Goal: Task Accomplishment & Management: Use online tool/utility

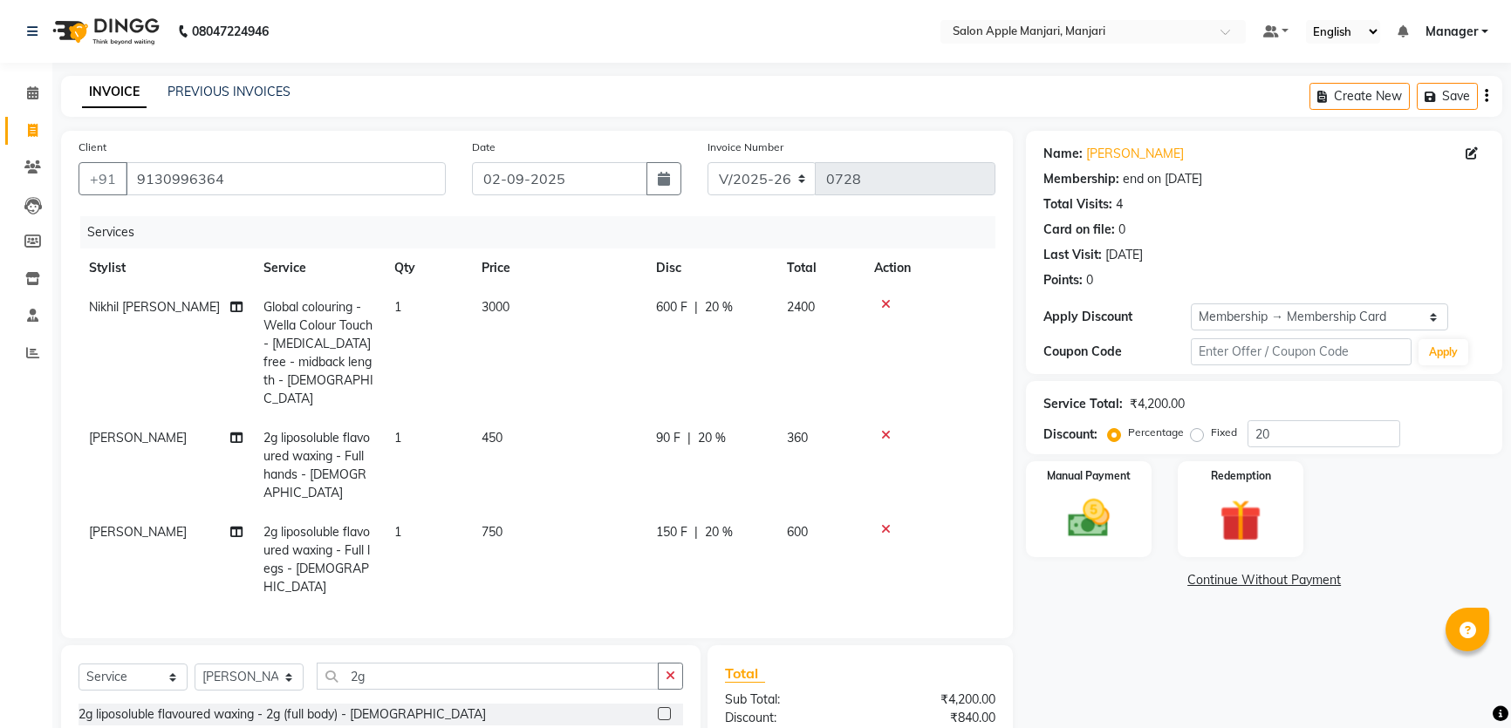
select select "8088"
select select "service"
select select "75414"
select select "1: Object"
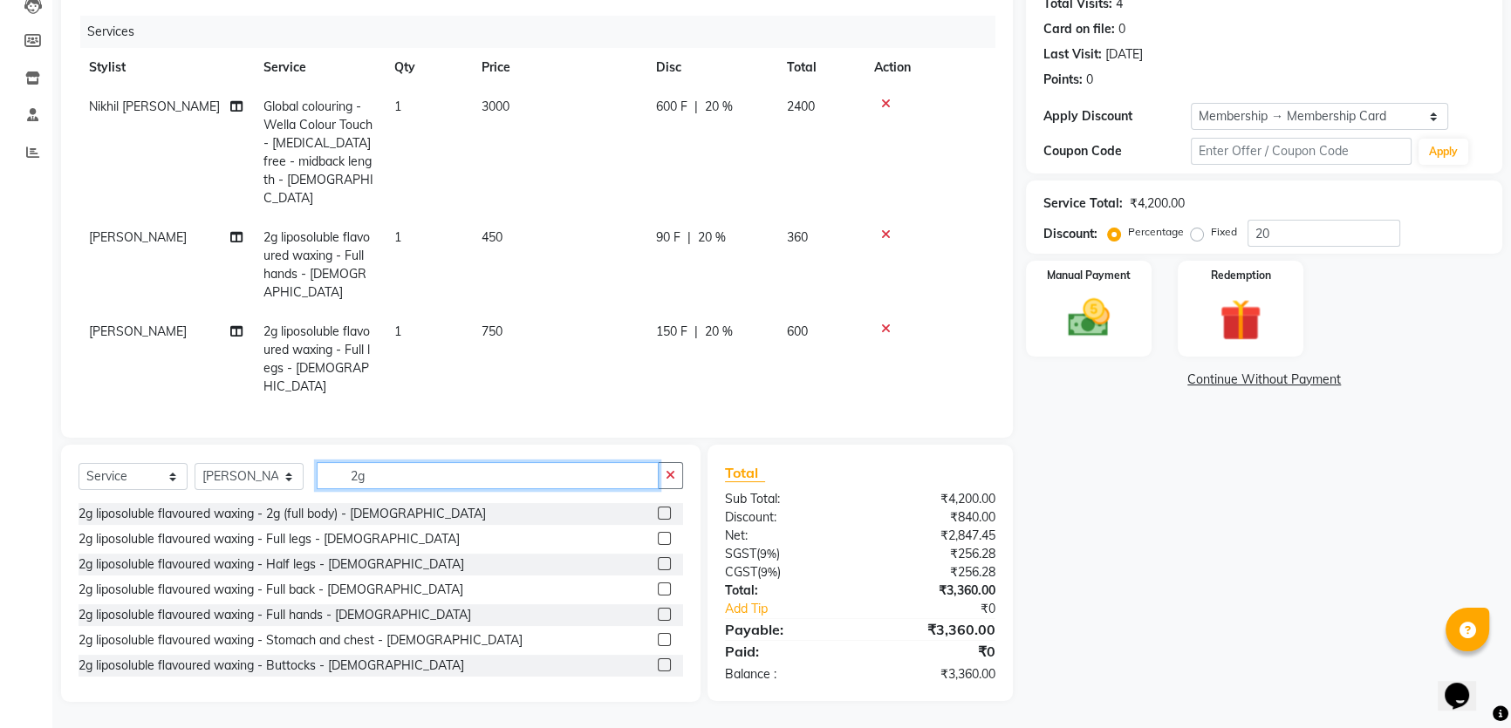
drag, startPoint x: 392, startPoint y: 445, endPoint x: 380, endPoint y: 442, distance: 11.6
click at [385, 462] on input "2g" at bounding box center [488, 475] width 342 height 27
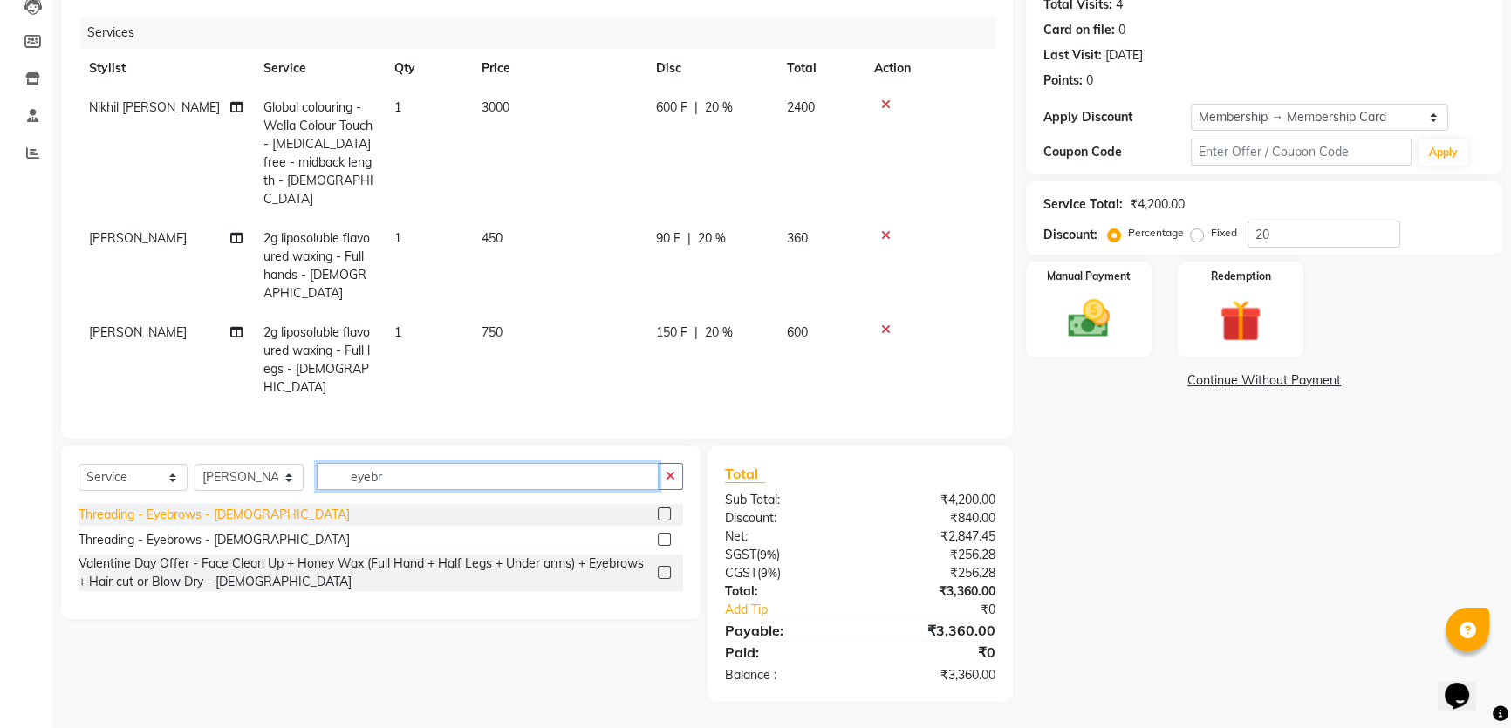
type input "eyebr"
drag, startPoint x: 251, startPoint y: 494, endPoint x: 298, endPoint y: 484, distance: 48.1
click at [250, 506] on div "Threading - Eyebrows - [DEMOGRAPHIC_DATA]" at bounding box center [213, 515] width 271 height 18
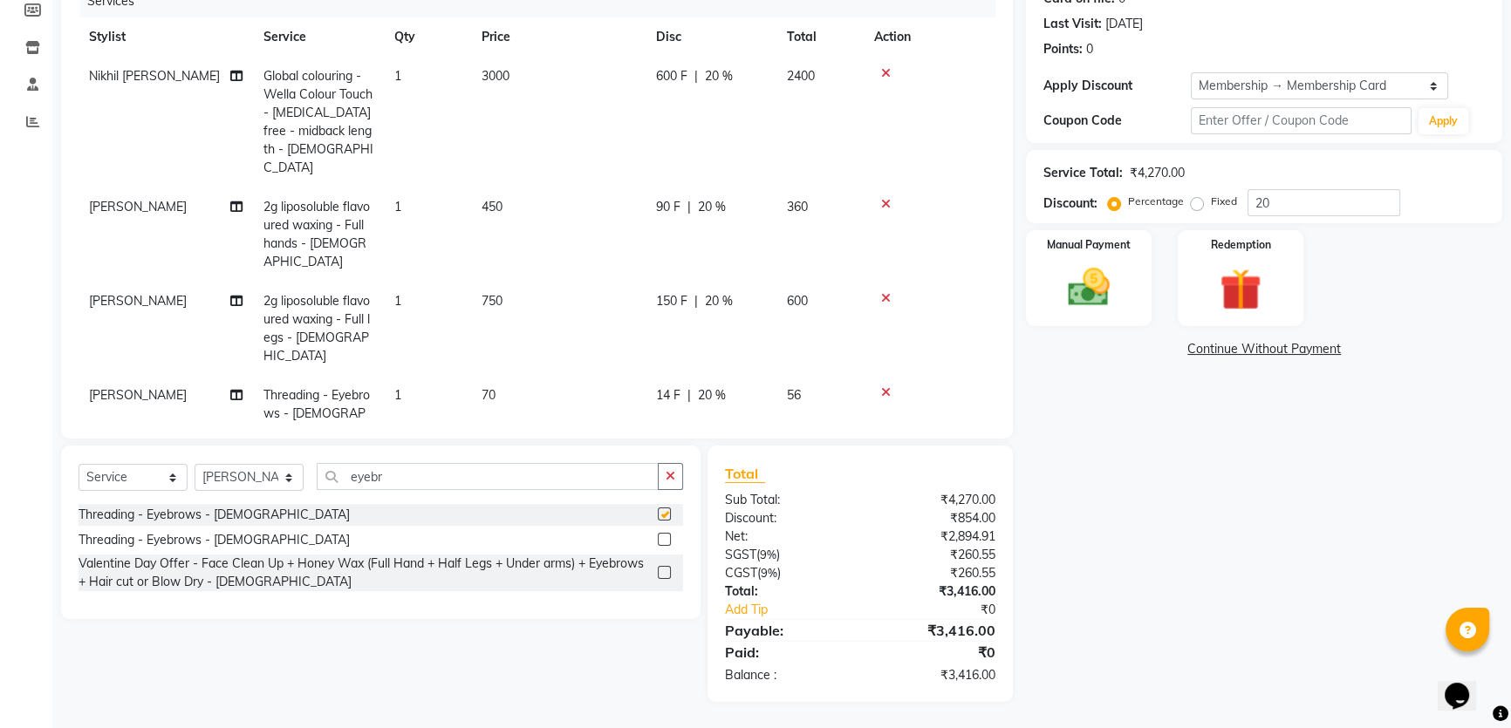
checkbox input "false"
drag, startPoint x: 465, startPoint y: 445, endPoint x: 385, endPoint y: 445, distance: 79.4
click at [387, 463] on input "eyebr" at bounding box center [488, 476] width 342 height 27
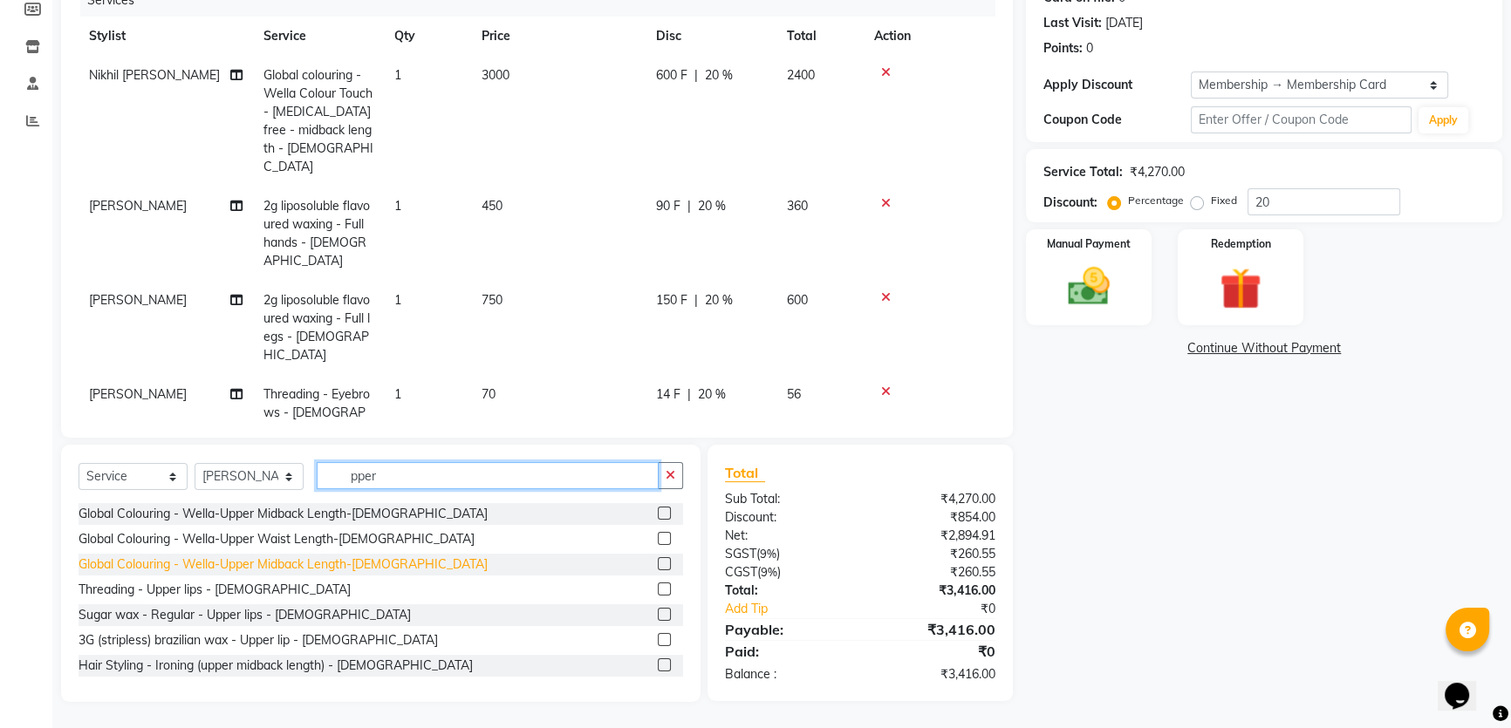
scroll to position [78, 0]
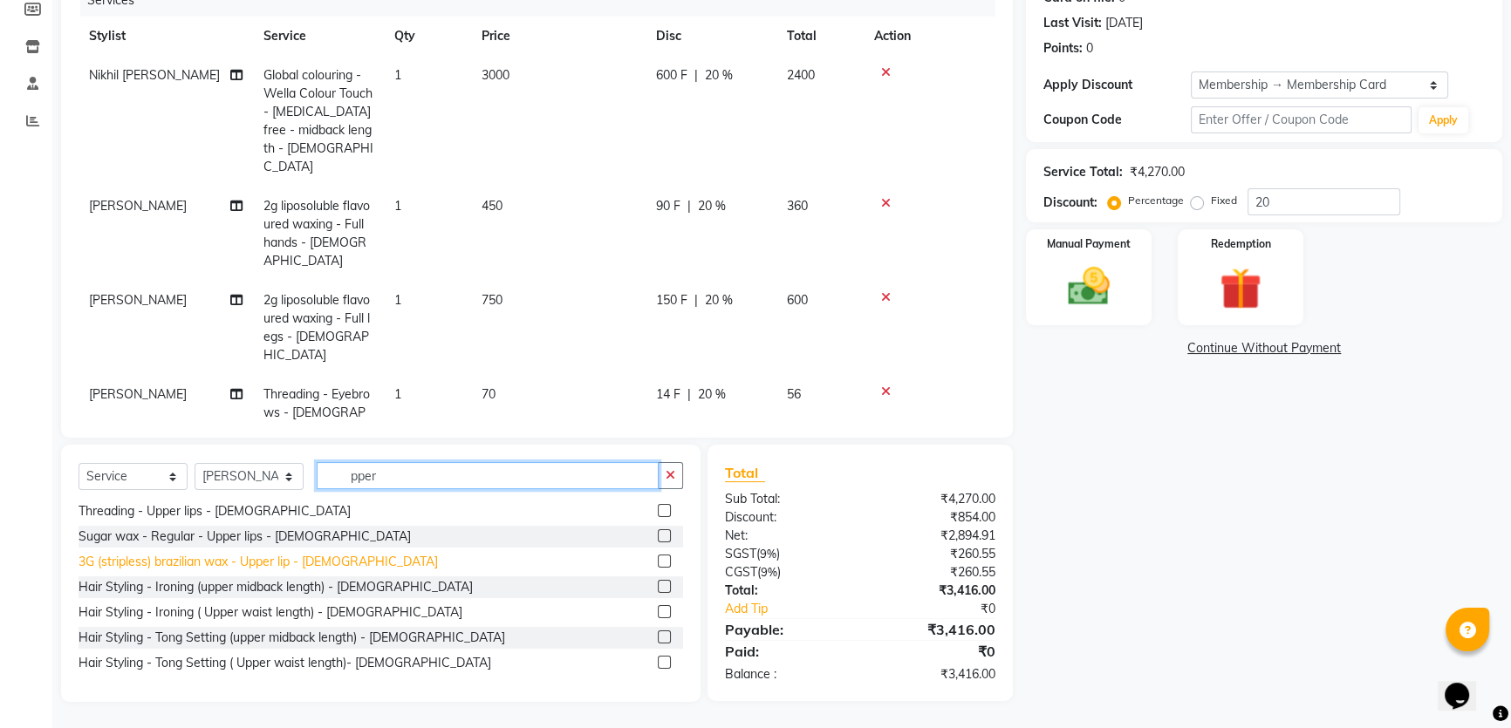
type input "pper"
click at [305, 556] on div "3G (stripless) brazilian wax - Upper lip - [DEMOGRAPHIC_DATA]" at bounding box center [257, 562] width 359 height 18
checkbox input "false"
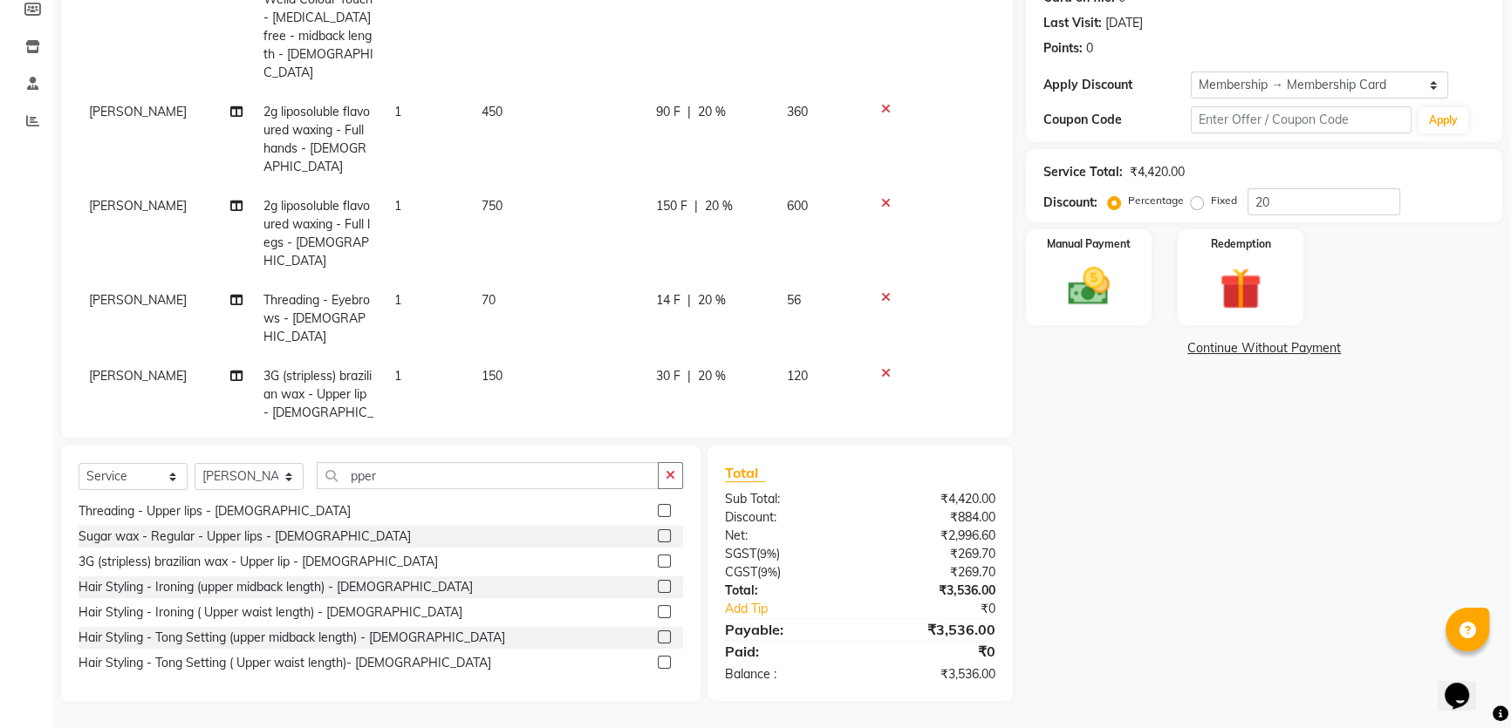
scroll to position [97, 0]
drag, startPoint x: 462, startPoint y: 451, endPoint x: 337, endPoint y: 440, distance: 126.0
click at [337, 462] on div "Select Service Product Membership Package Voucher Prepaid Gift Card Select Styl…" at bounding box center [380, 482] width 604 height 41
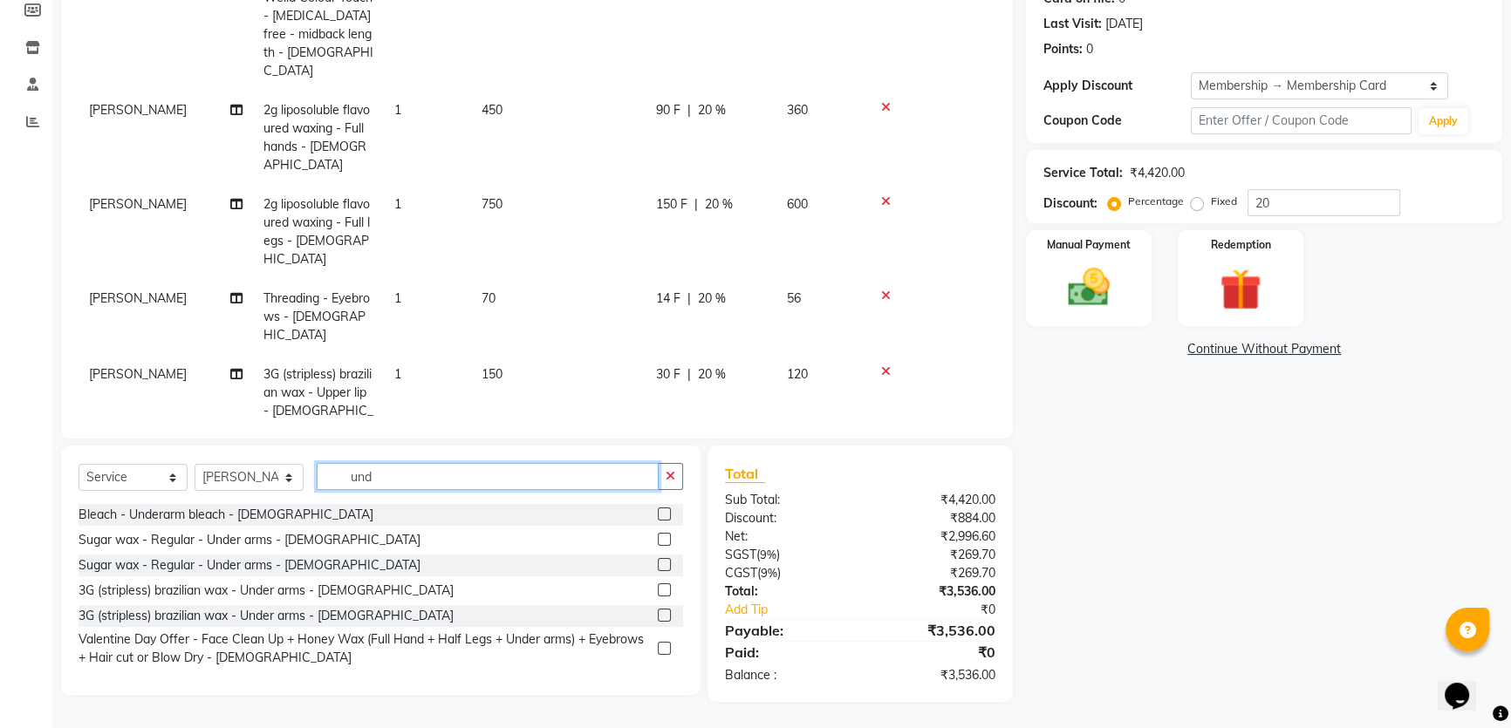
scroll to position [1, 0]
type input "under"
click at [333, 582] on div "3G (stripless) brazilian wax - Under arms - [DEMOGRAPHIC_DATA]" at bounding box center [265, 591] width 375 height 18
checkbox input "false"
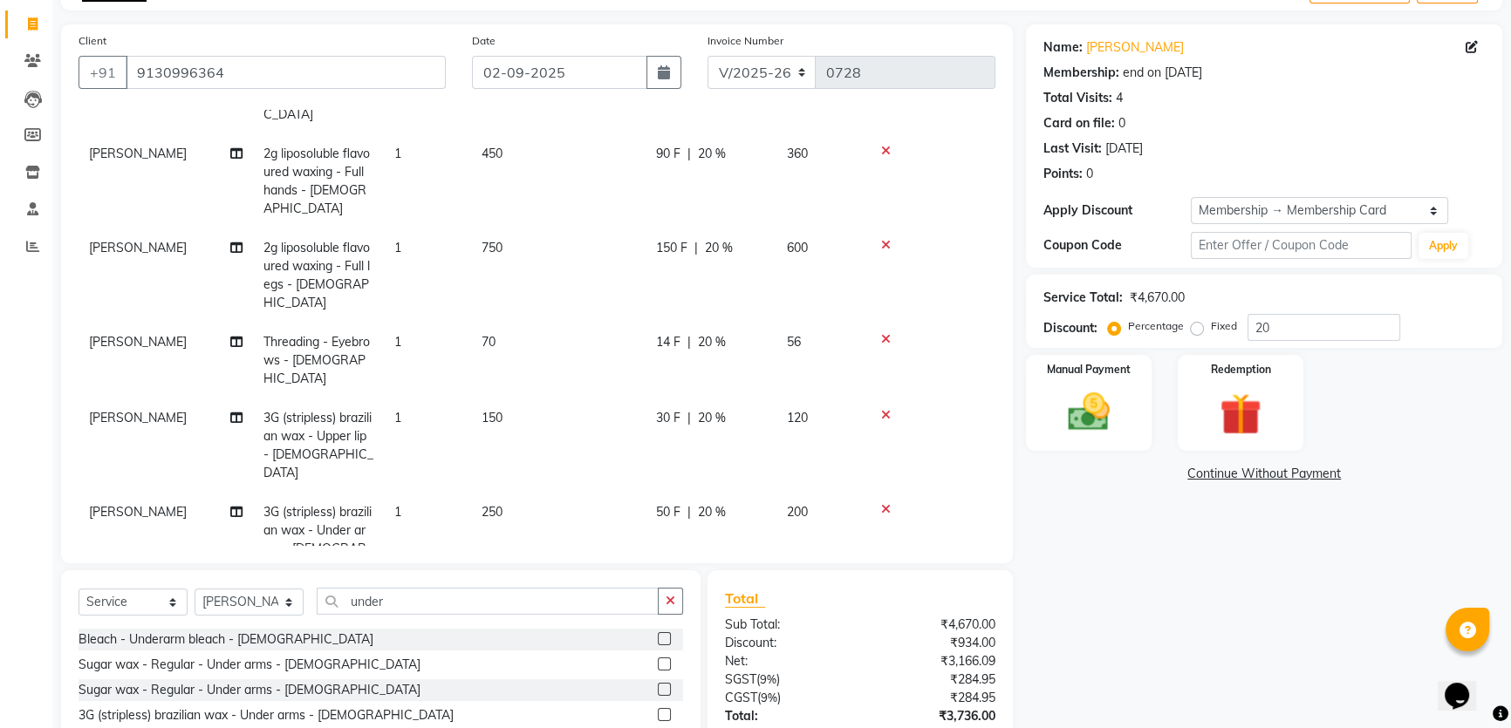
scroll to position [143, 0]
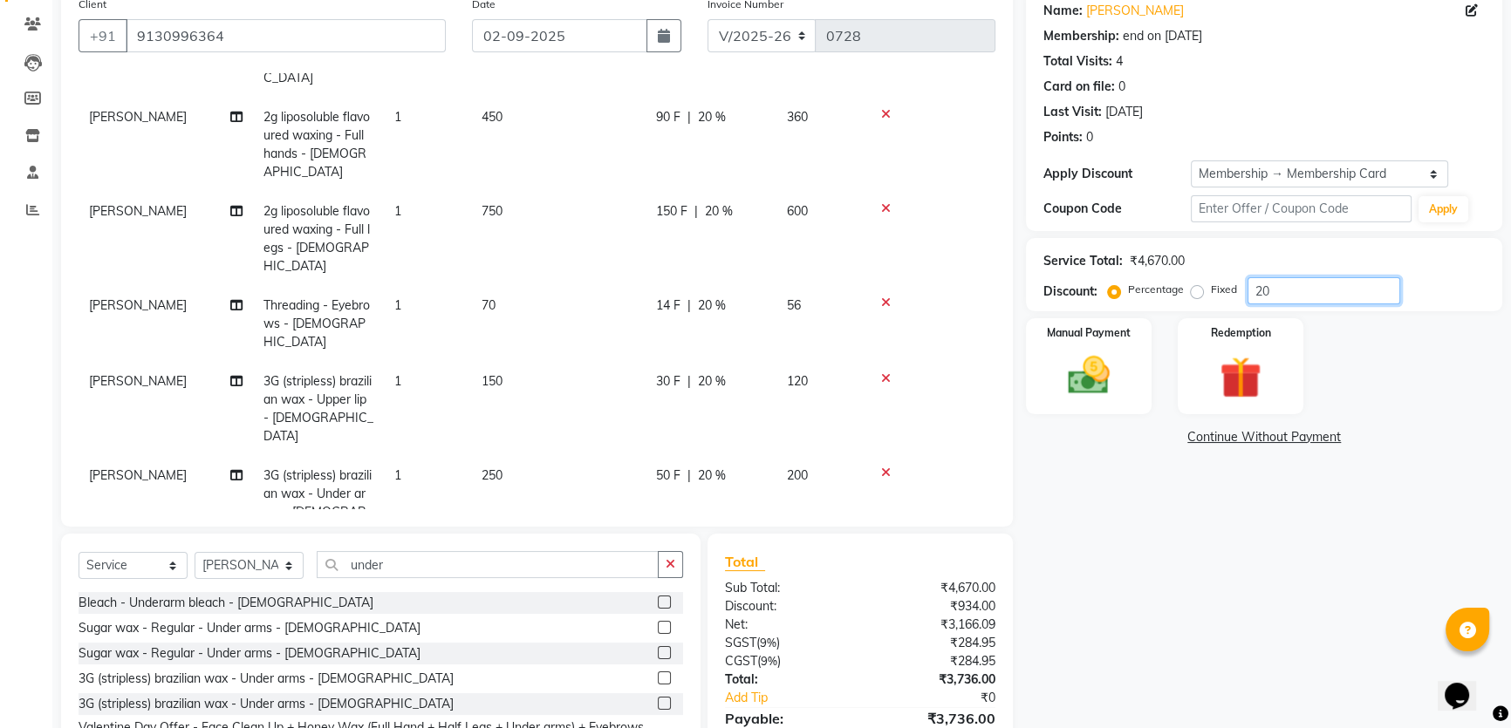
drag, startPoint x: 1296, startPoint y: 350, endPoint x: 1254, endPoint y: 360, distance: 43.2
click at [1256, 304] on div "Percentage Fixed 20" at bounding box center [1255, 290] width 289 height 27
click at [1245, 577] on div "Name: [PERSON_NAME] Membership: end on [DATE] Total Visits: 4 Card on file: 0 L…" at bounding box center [1270, 389] width 489 height 802
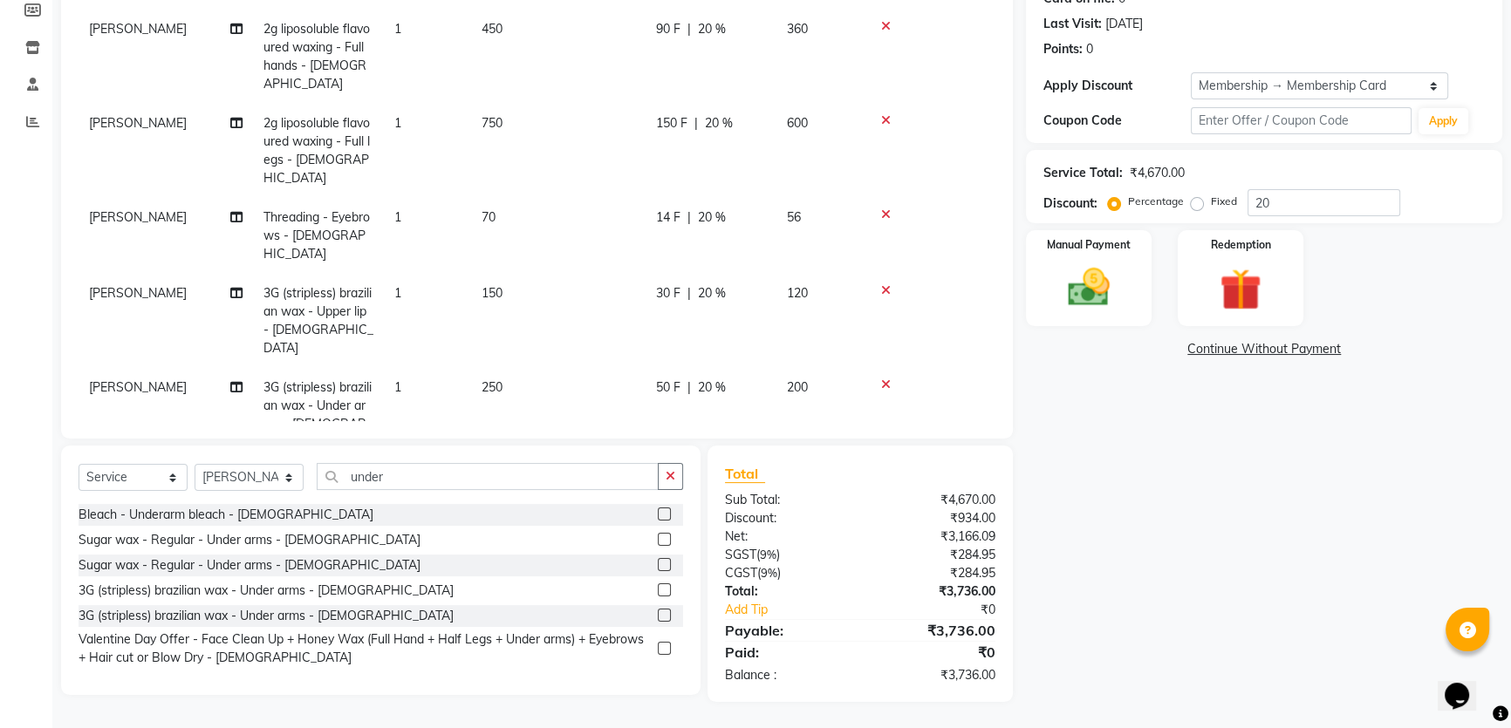
scroll to position [302, 0]
click at [602, 672] on div "Select Service Product Membership Package Voucher Prepaid Gift Card Select Styl…" at bounding box center [380, 570] width 639 height 249
click at [1129, 298] on div "Manual Payment" at bounding box center [1088, 277] width 131 height 99
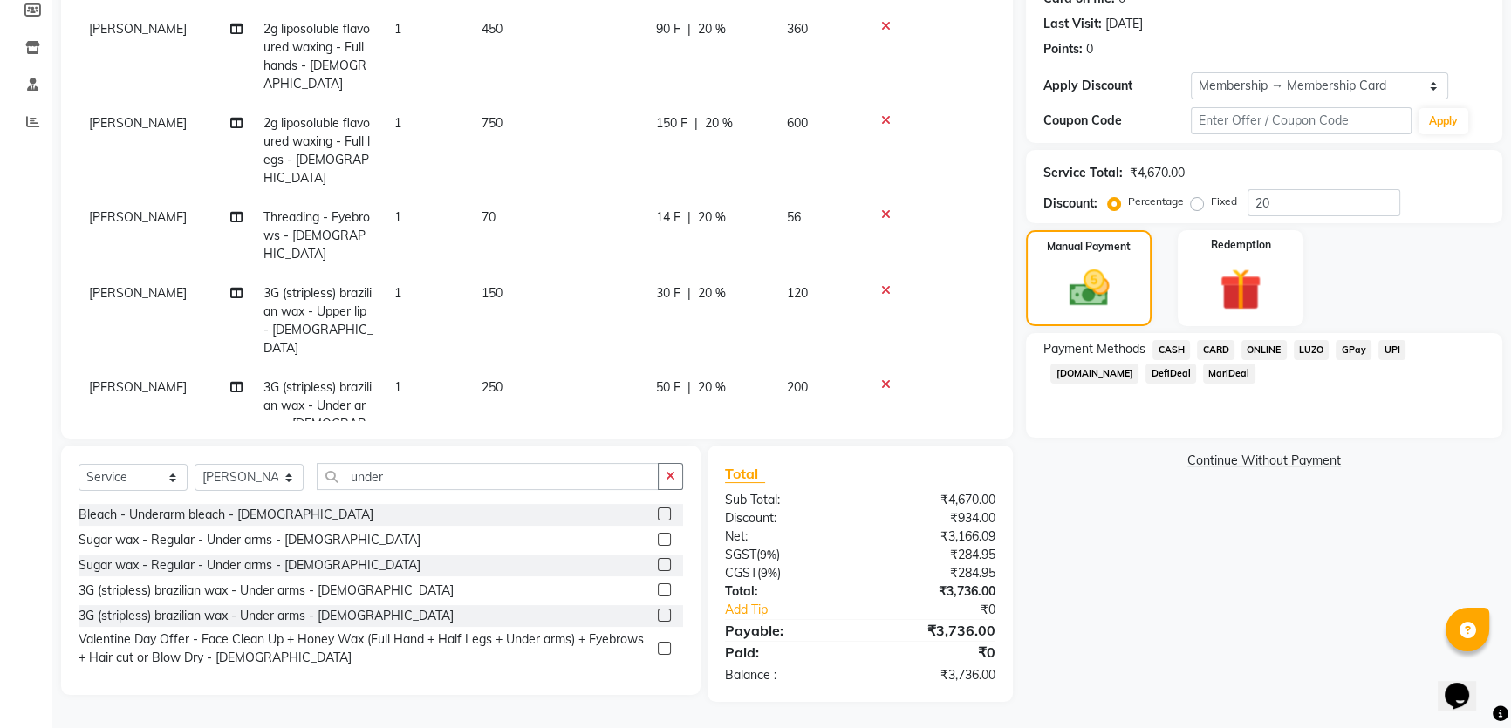
click at [1273, 351] on span "ONLINE" at bounding box center [1263, 350] width 45 height 20
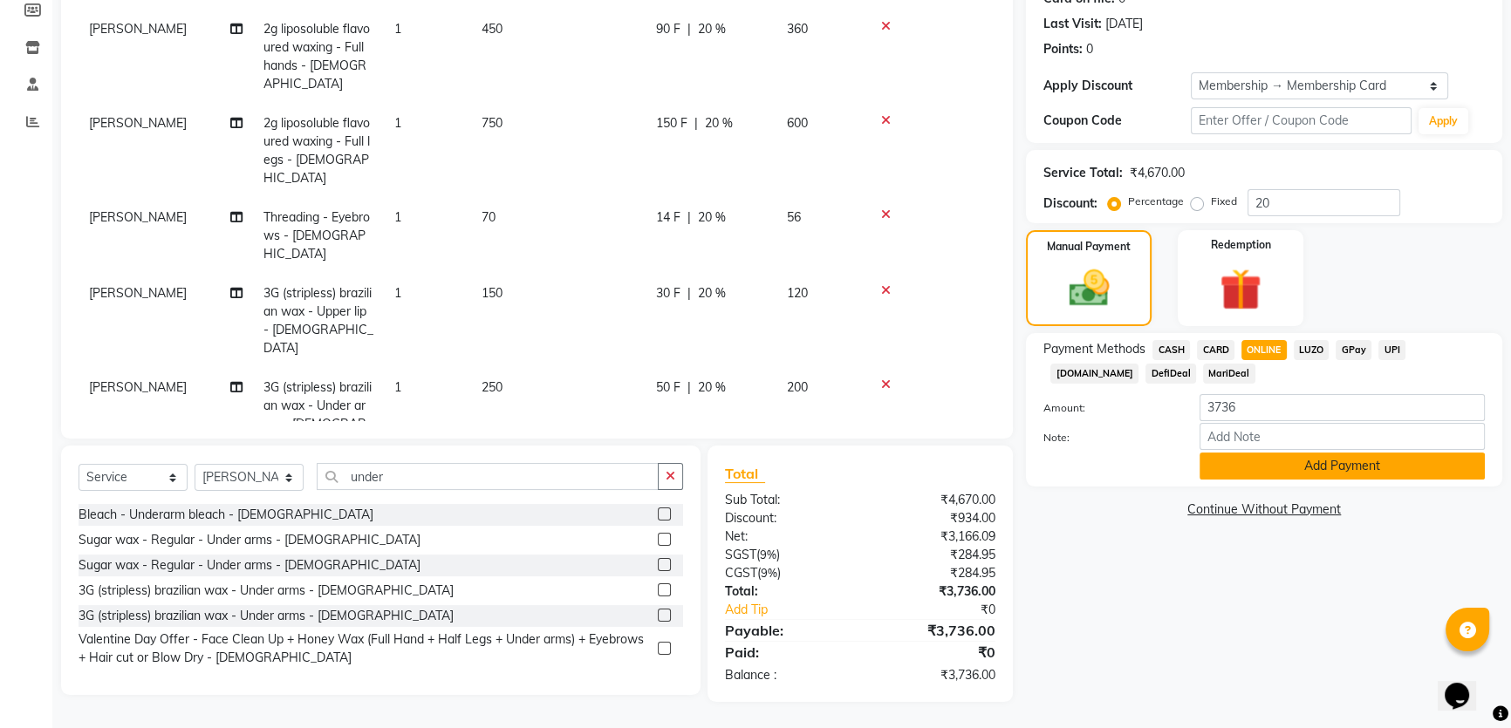
click at [1346, 480] on button "Add Payment" at bounding box center [1341, 466] width 285 height 27
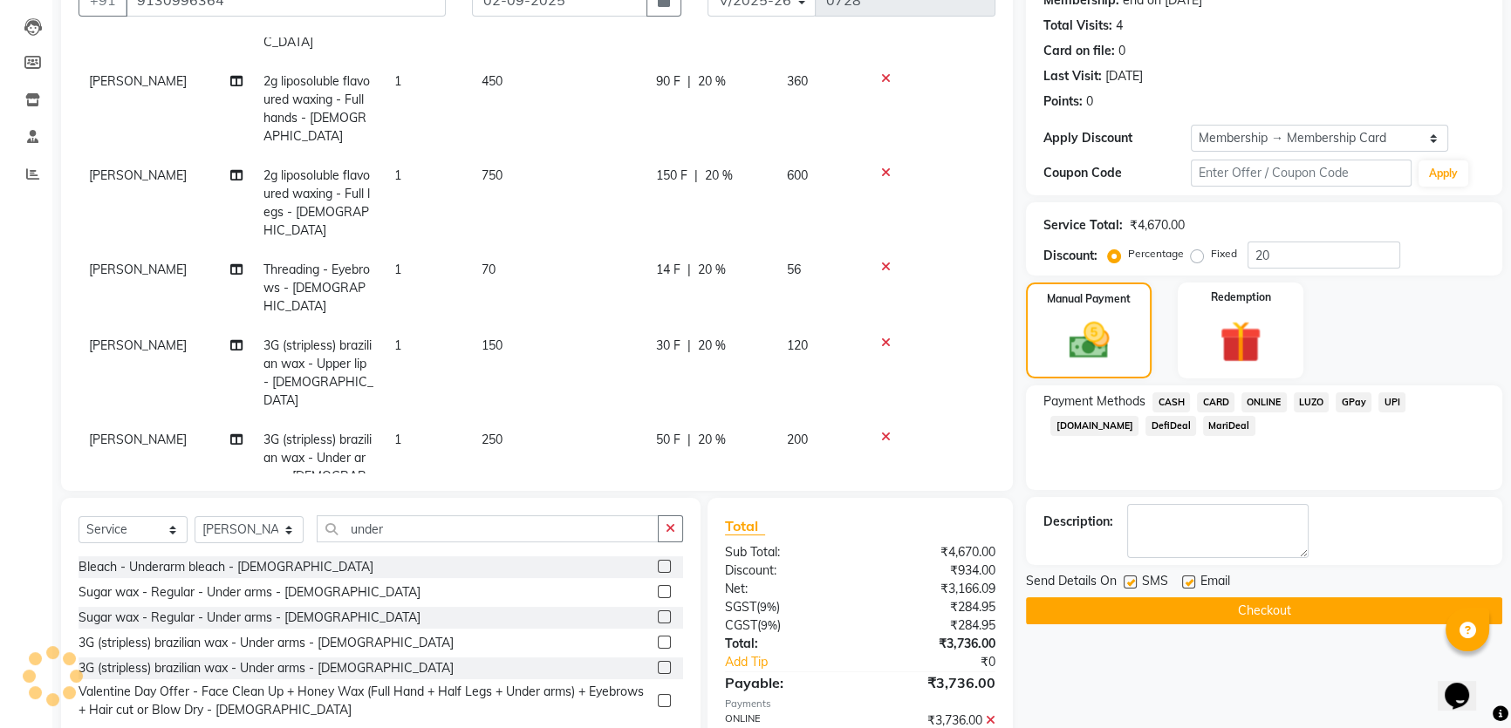
scroll to position [339, 0]
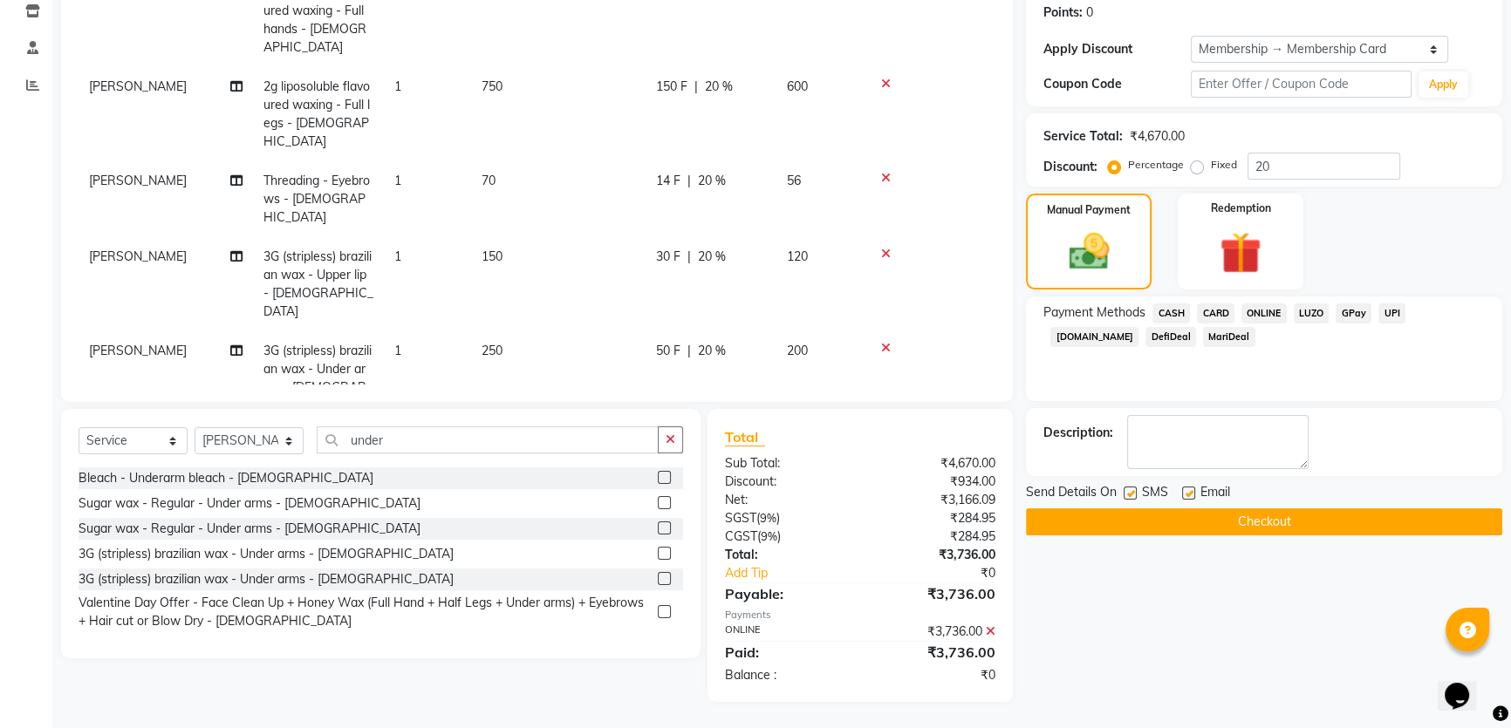
click at [1238, 535] on button "Checkout" at bounding box center [1264, 521] width 476 height 27
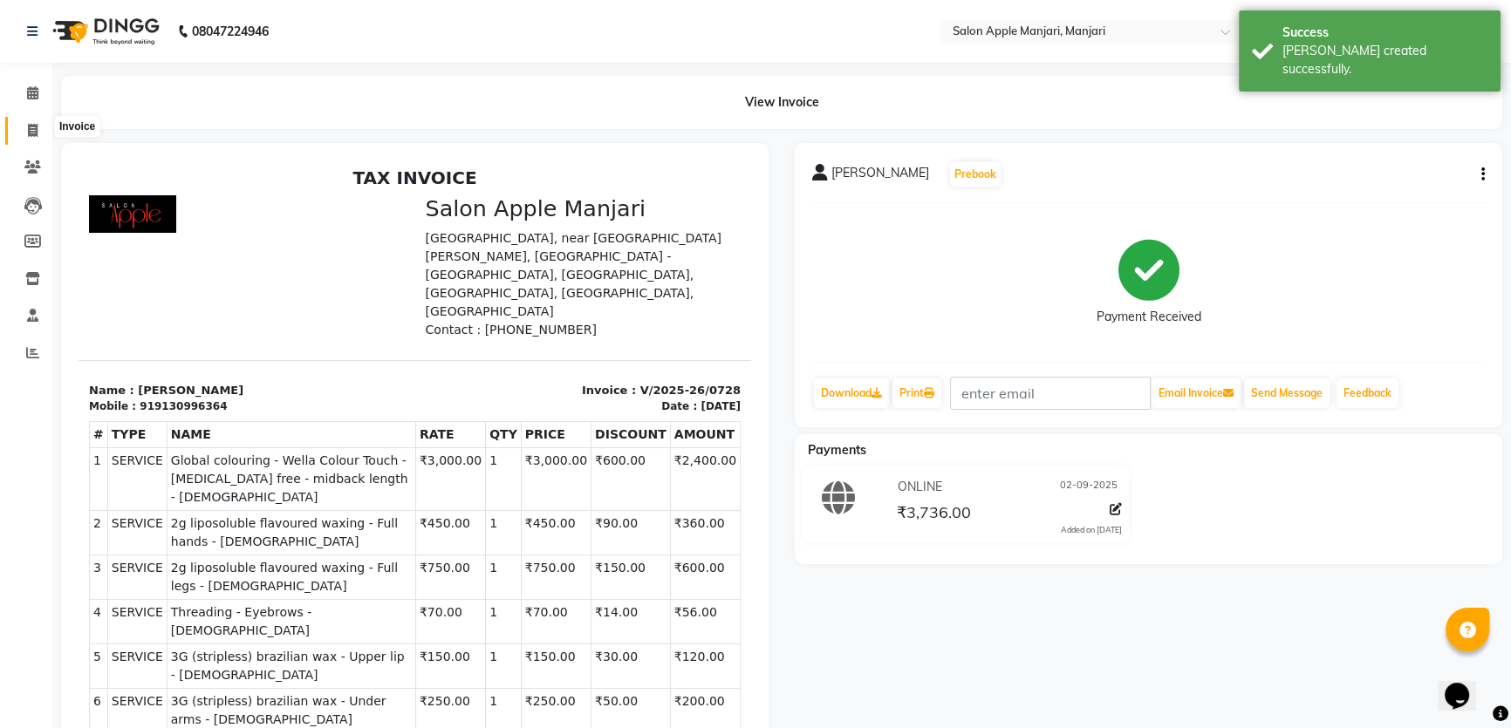
drag, startPoint x: 31, startPoint y: 126, endPoint x: 141, endPoint y: 70, distance: 123.6
click at [31, 125] on icon at bounding box center [33, 130] width 10 height 13
select select "8088"
select select "service"
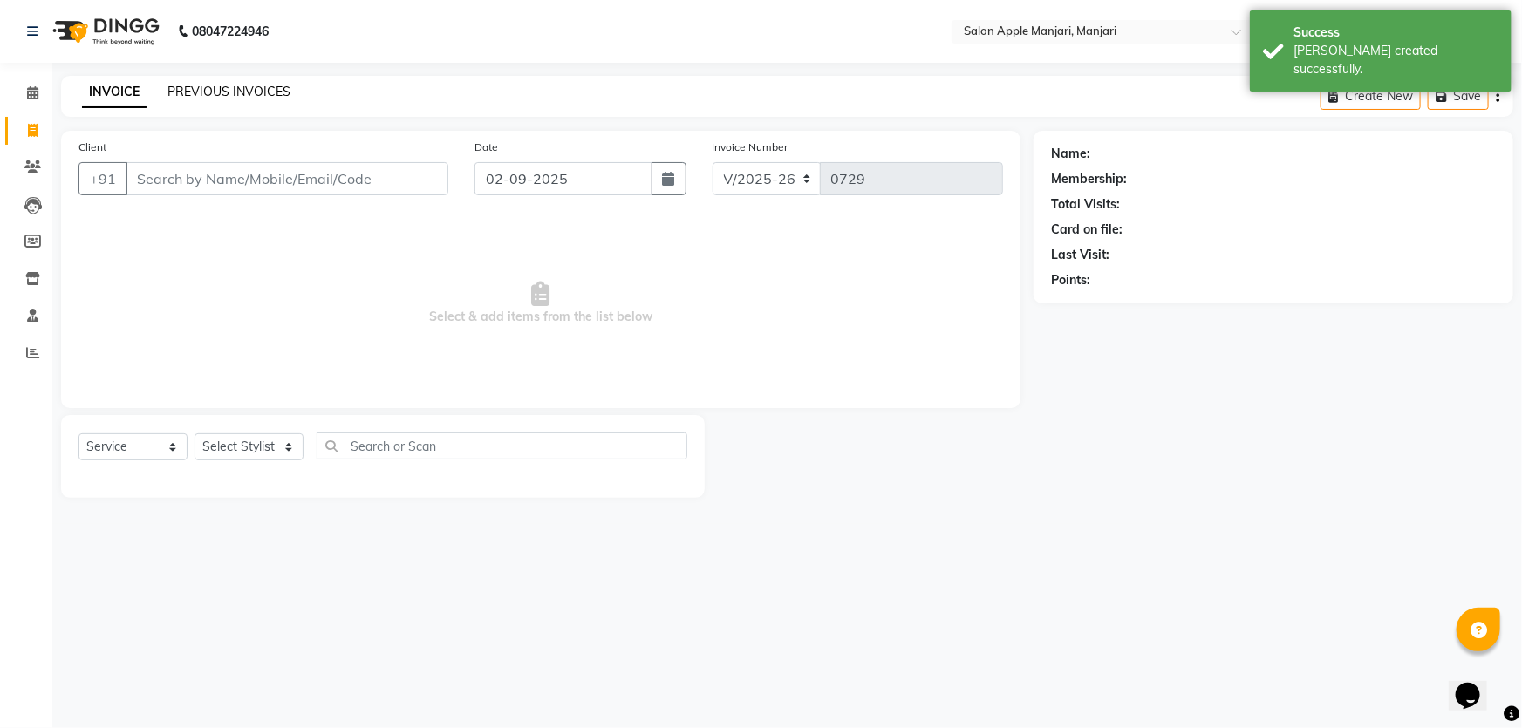
click at [227, 94] on link "PREVIOUS INVOICES" at bounding box center [228, 92] width 123 height 16
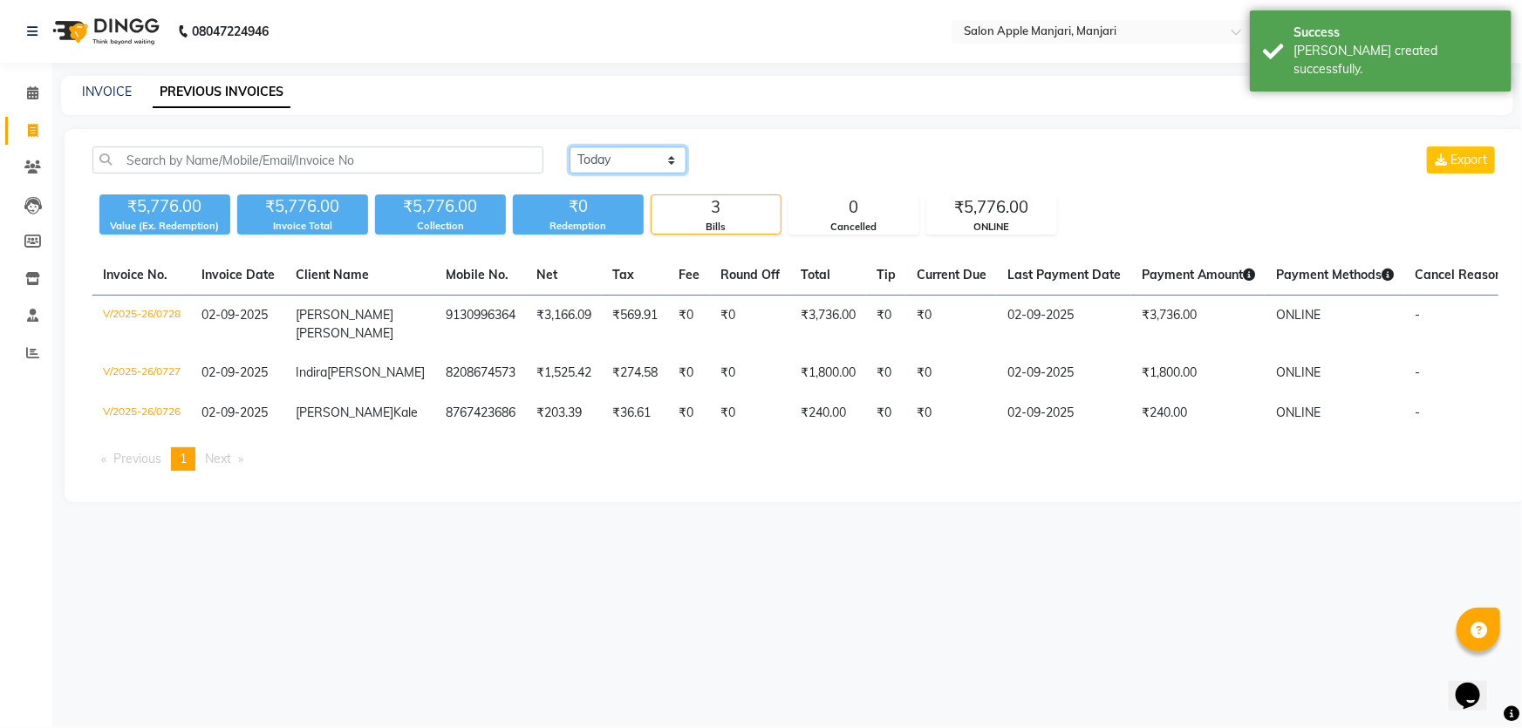
drag, startPoint x: 626, startPoint y: 186, endPoint x: 641, endPoint y: 194, distance: 17.2
click at [631, 174] on select "[DATE] [DATE] Custom Range" at bounding box center [627, 160] width 117 height 27
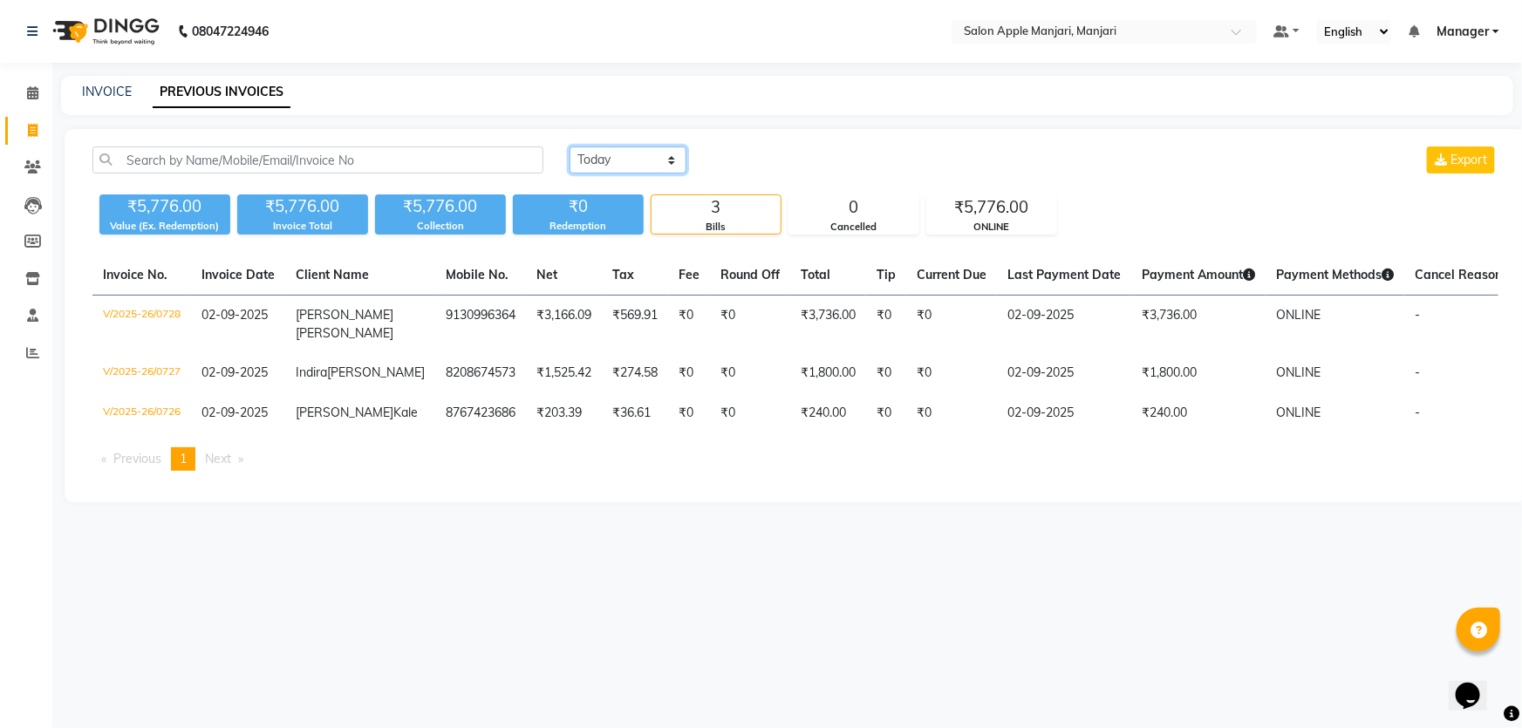
select select "range"
click at [572, 163] on select "[DATE] [DATE] Custom Range" at bounding box center [627, 160] width 117 height 27
click at [776, 173] on input "02-09-2025" at bounding box center [770, 160] width 122 height 24
select select "9"
select select "2025"
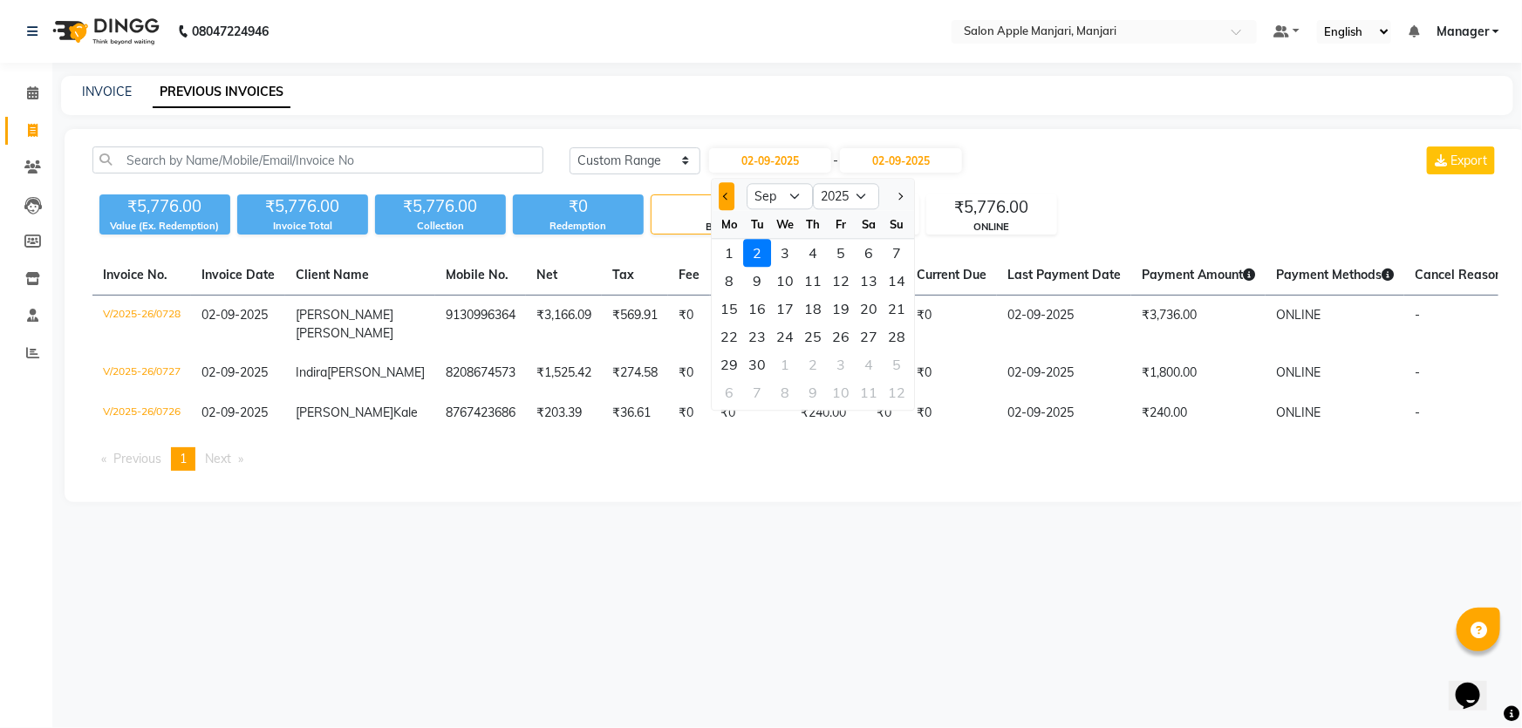
click at [730, 200] on span "Previous month" at bounding box center [726, 196] width 7 height 7
select select "8"
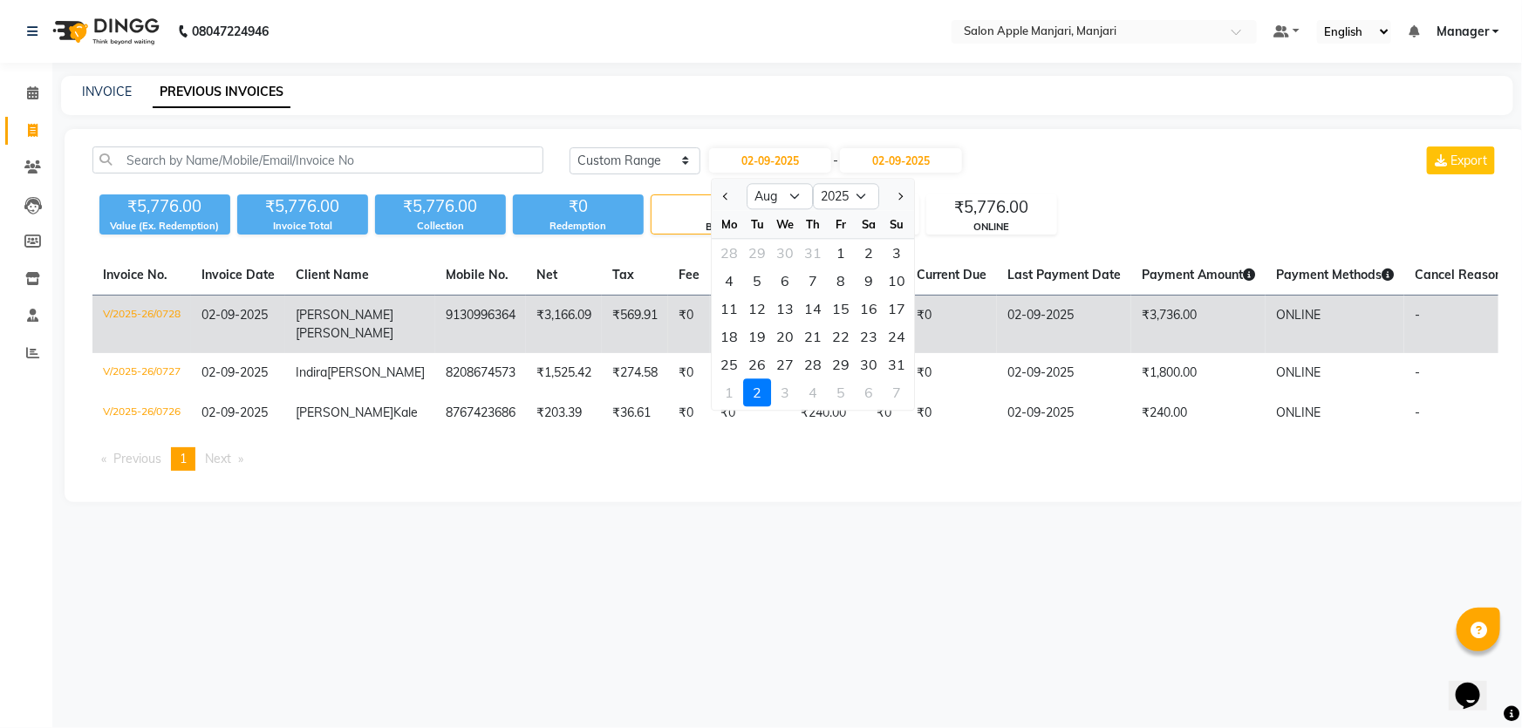
drag, startPoint x: 913, startPoint y: 430, endPoint x: 886, endPoint y: 383, distance: 54.3
click at [883, 379] on div "30" at bounding box center [870, 365] width 28 height 28
type input "30-08-2025"
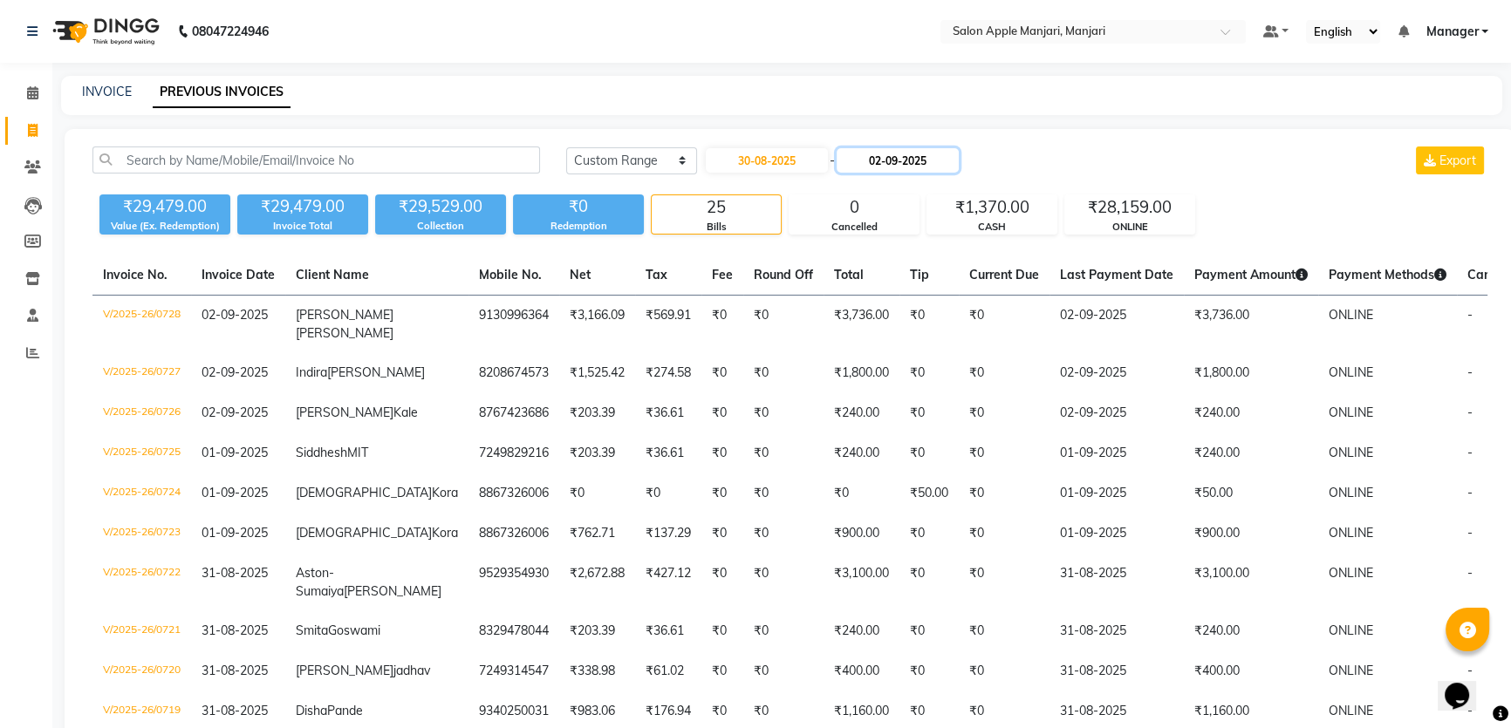
drag, startPoint x: 924, startPoint y: 181, endPoint x: 925, endPoint y: 189, distance: 8.9
click at [924, 173] on input "02-09-2025" at bounding box center [897, 160] width 122 height 24
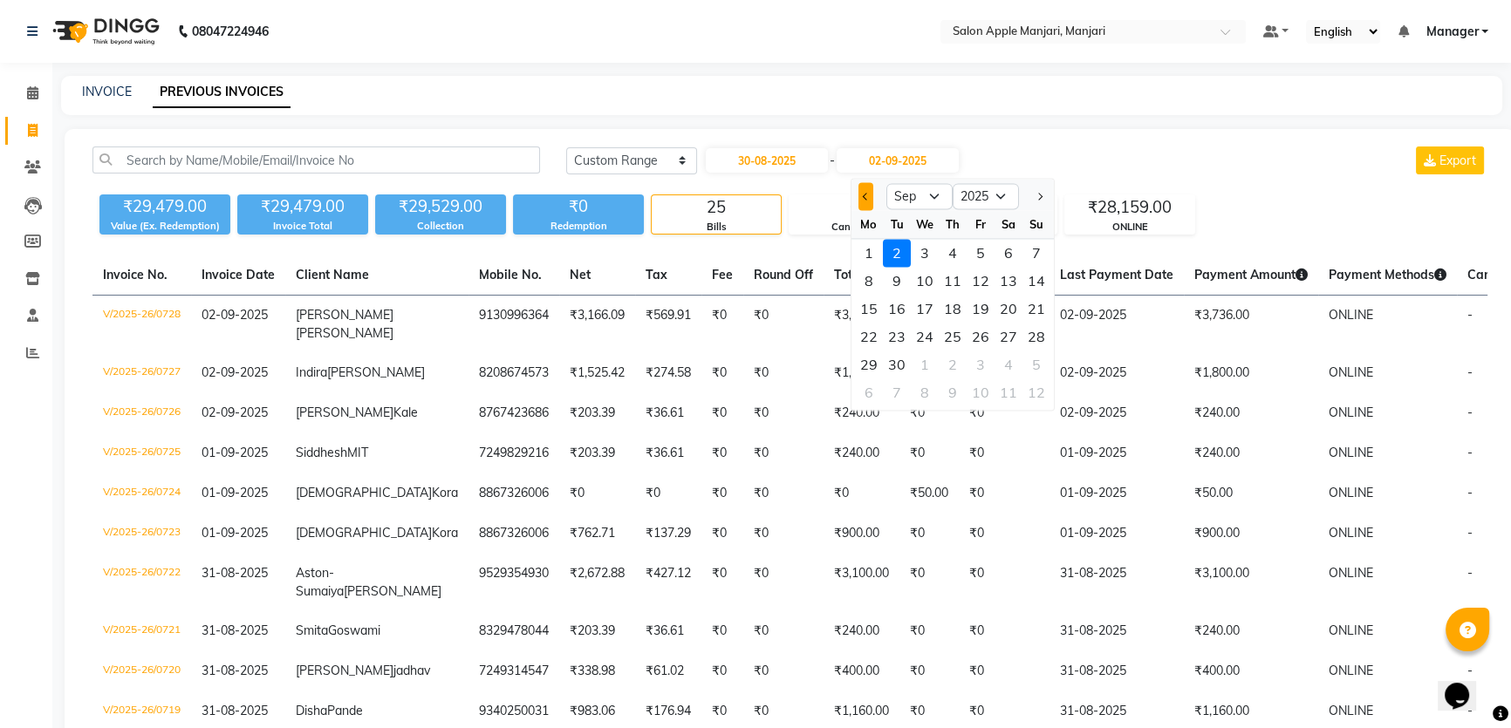
click at [863, 210] on button "Previous month" at bounding box center [865, 196] width 15 height 28
select select "8"
click at [1022, 379] on div "30" at bounding box center [1008, 365] width 28 height 28
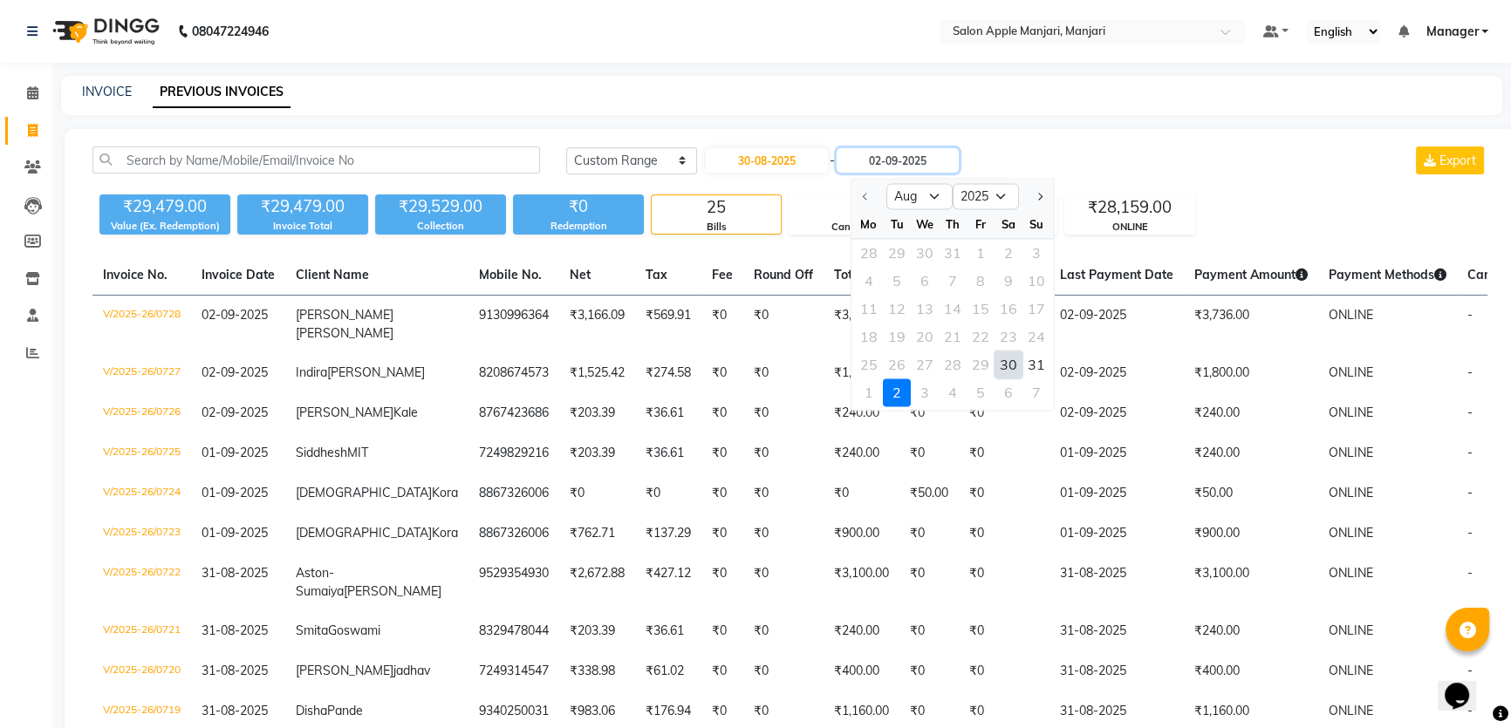
type input "30-08-2025"
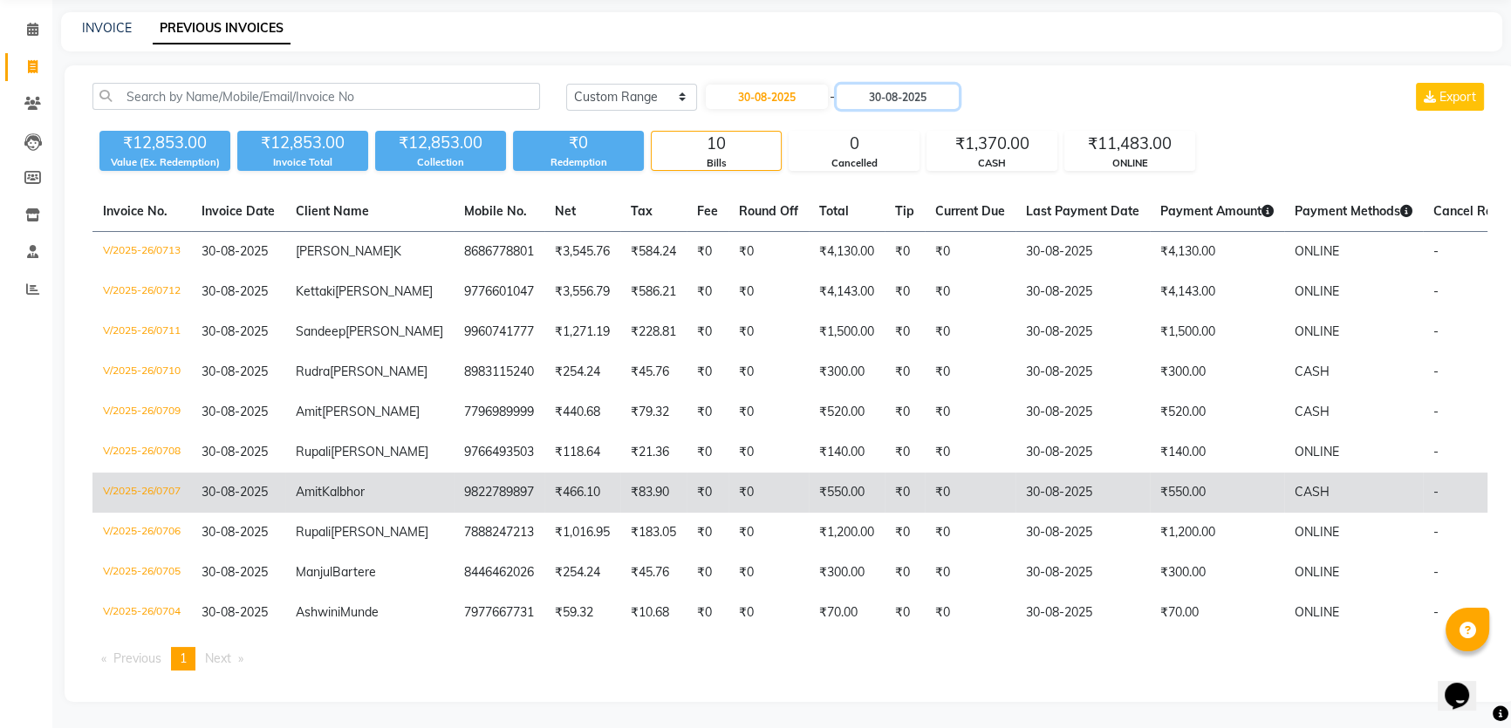
scroll to position [70, 0]
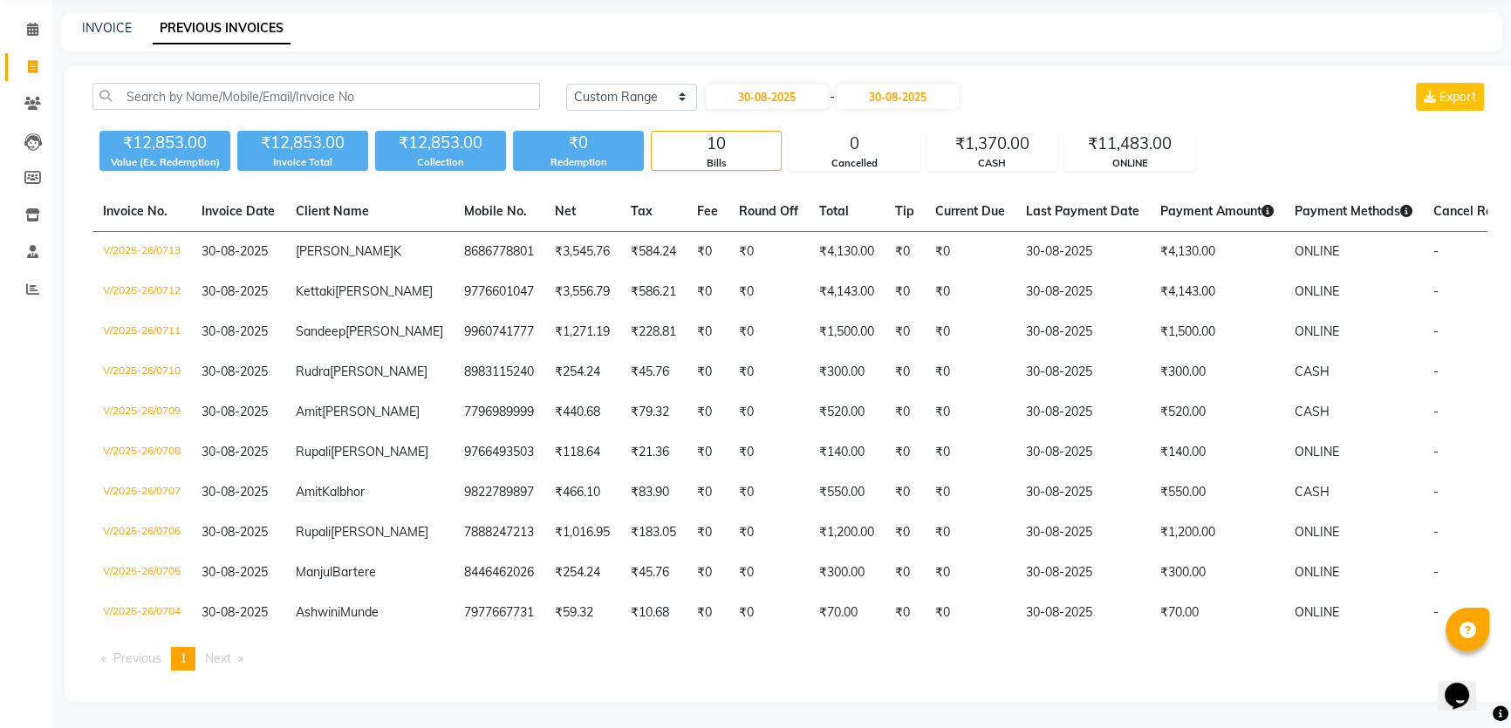
click at [83, 30] on div "INVOICE PREVIOUS INVOICES" at bounding box center [771, 28] width 1420 height 18
click at [92, 28] on link "INVOICE" at bounding box center [107, 28] width 50 height 16
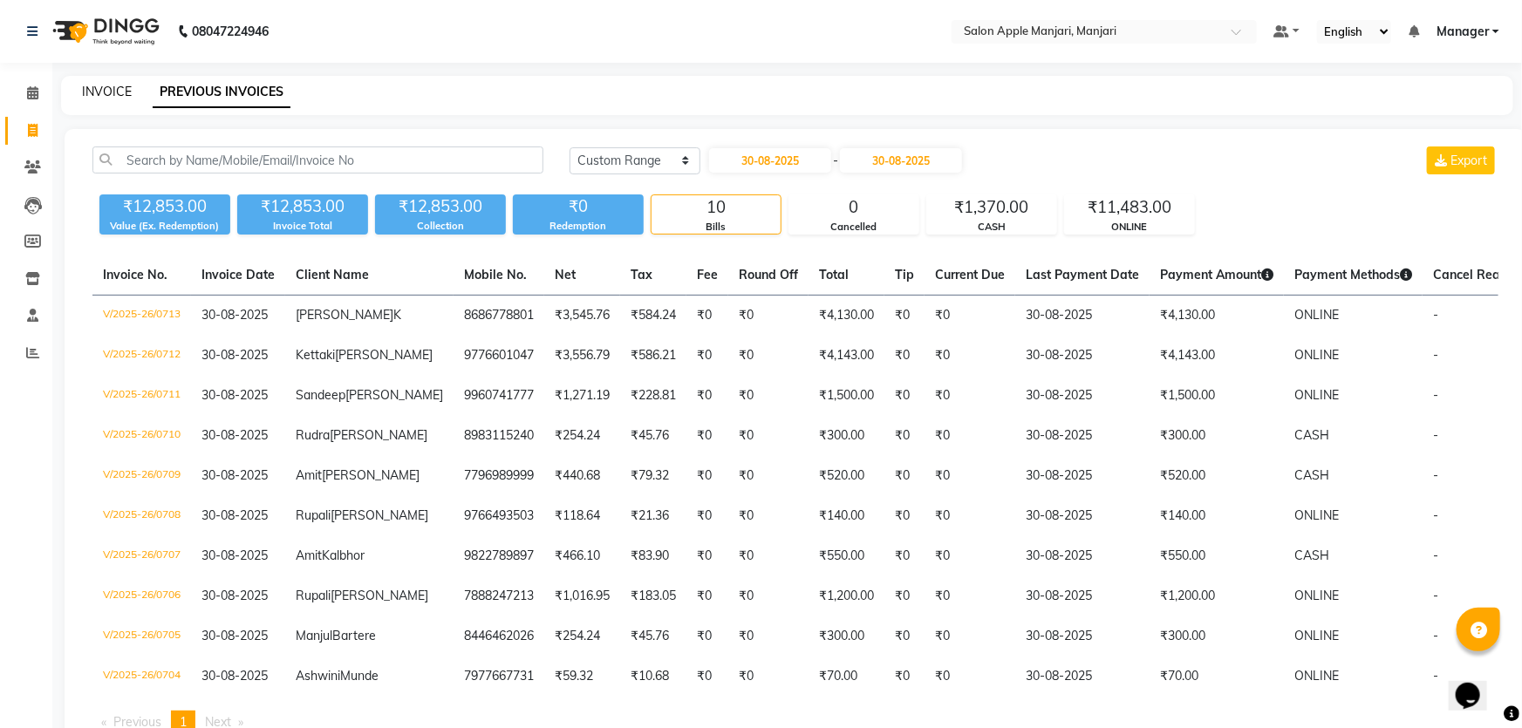
select select "service"
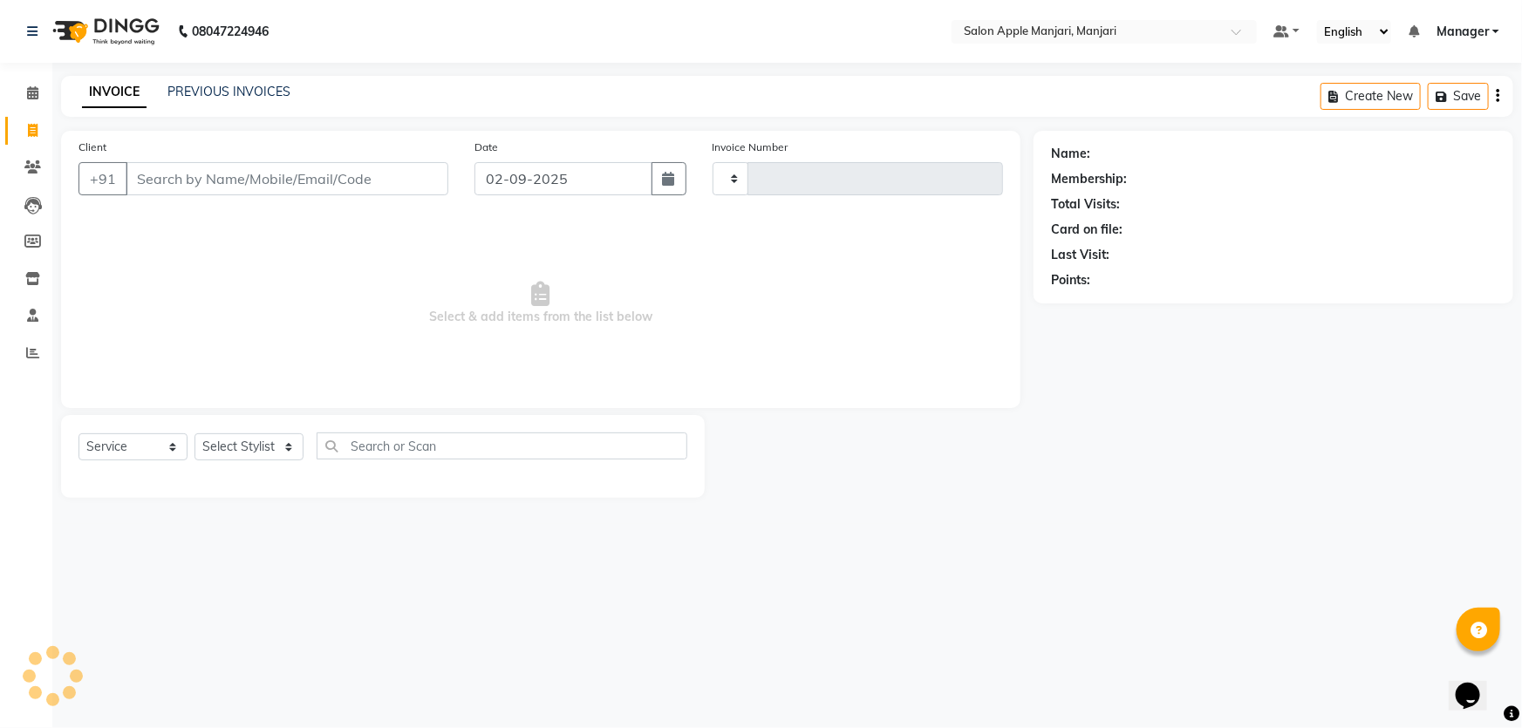
type input "0729"
select select "8088"
click at [217, 99] on link "PREVIOUS INVOICES" at bounding box center [228, 92] width 123 height 16
